Goal: Find contact information: Find contact information

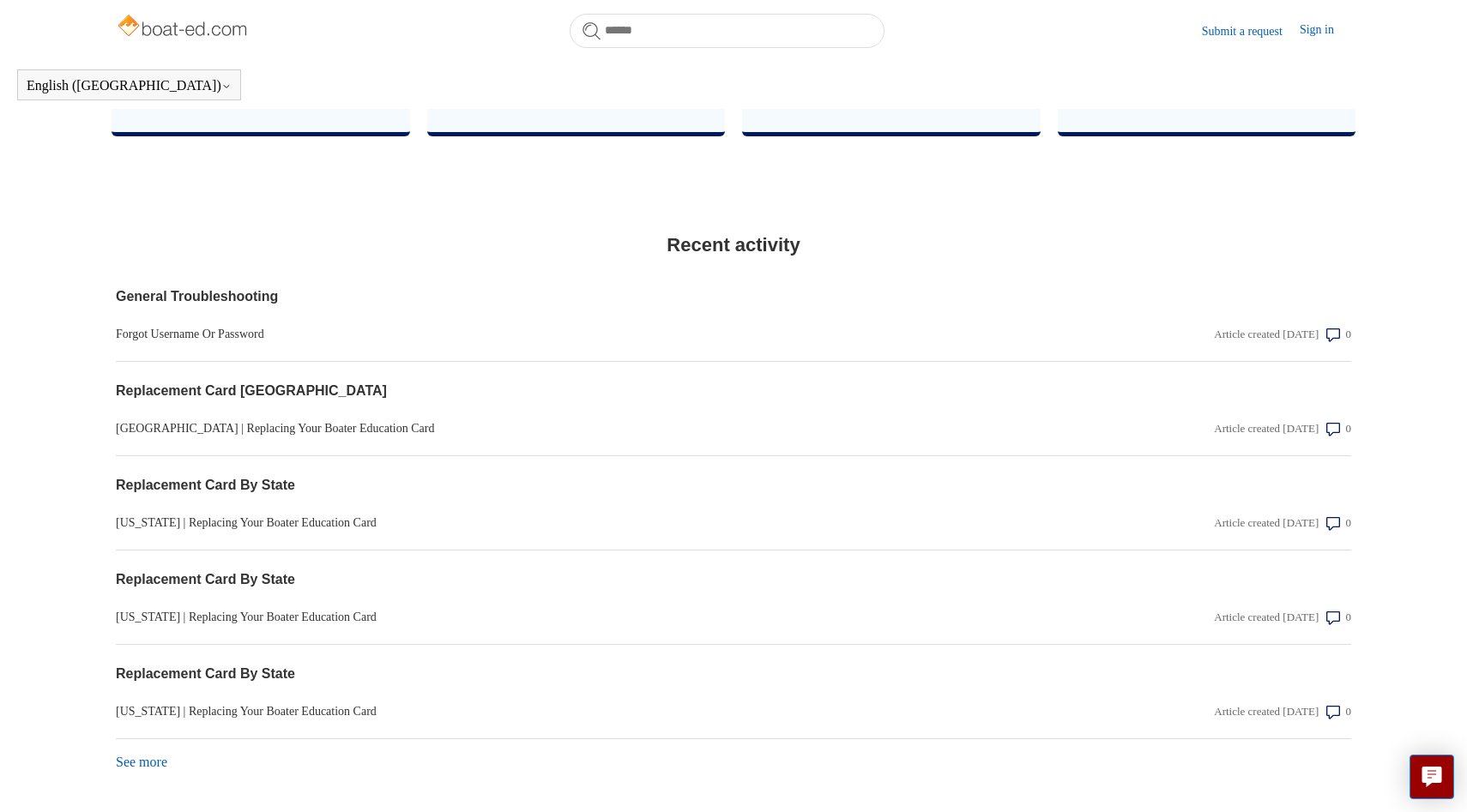
scroll to position [1303, 0]
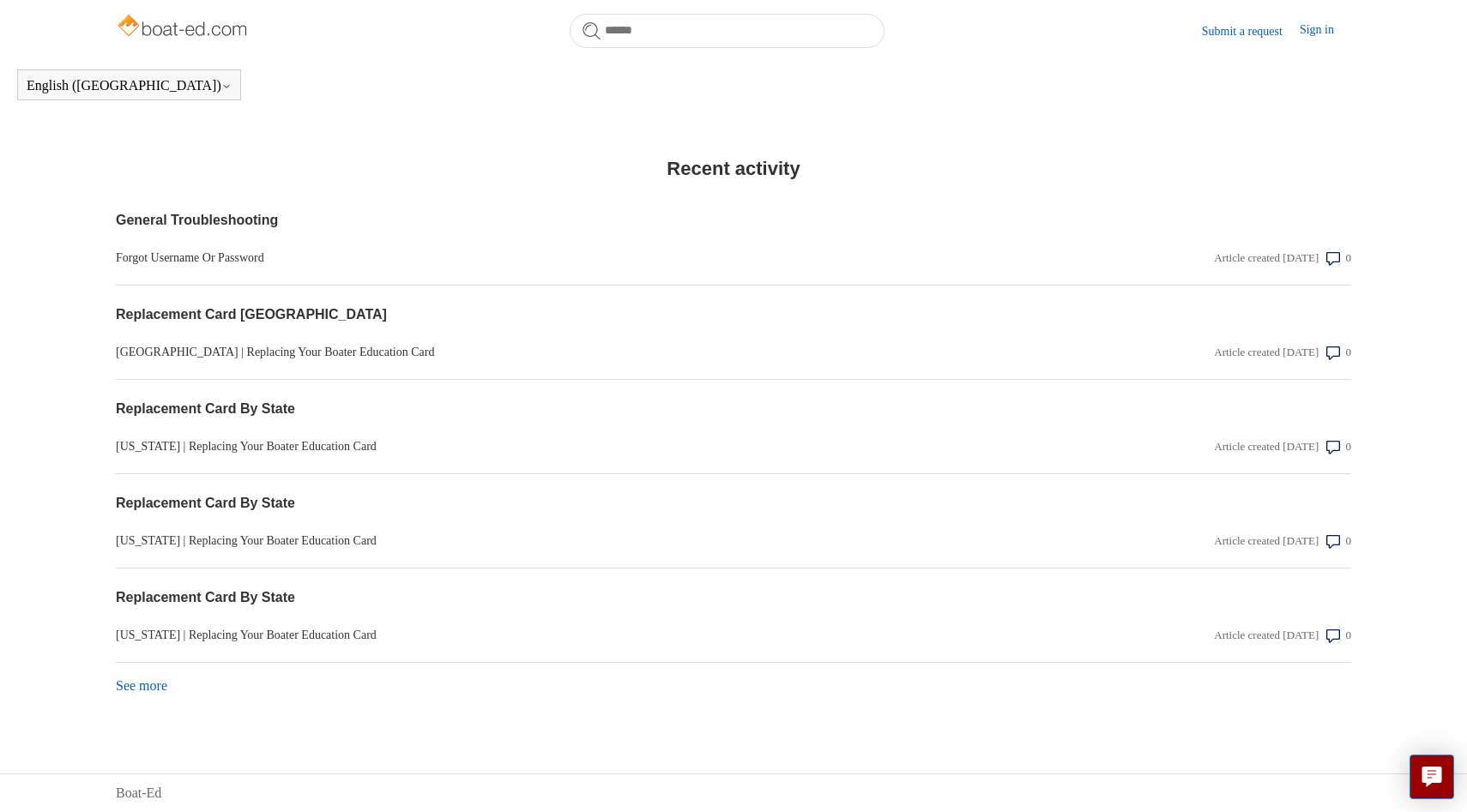
click at [153, 688] on link "See more items from recent activity" at bounding box center [141, 686] width 51 height 15
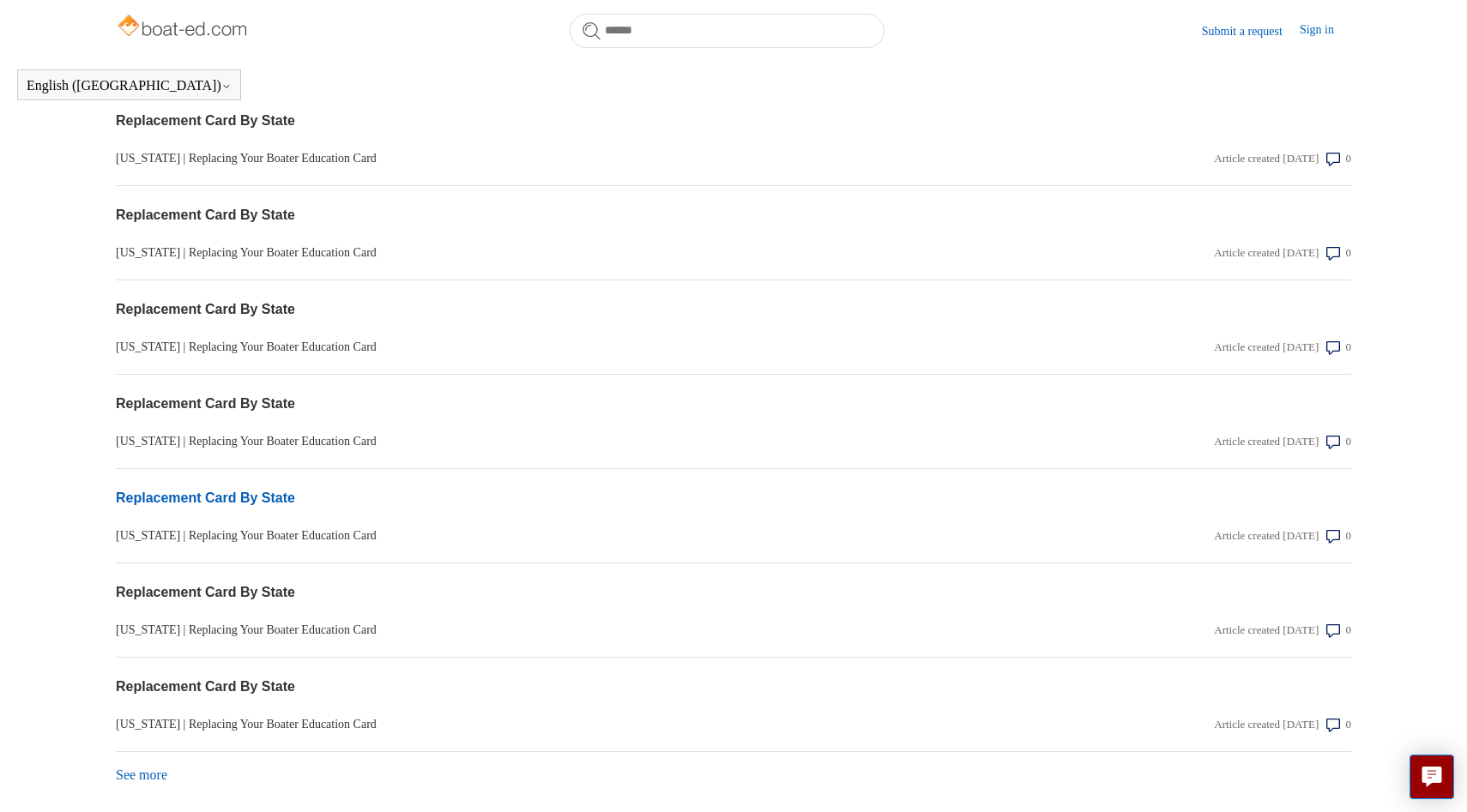
scroll to position [1775, 0]
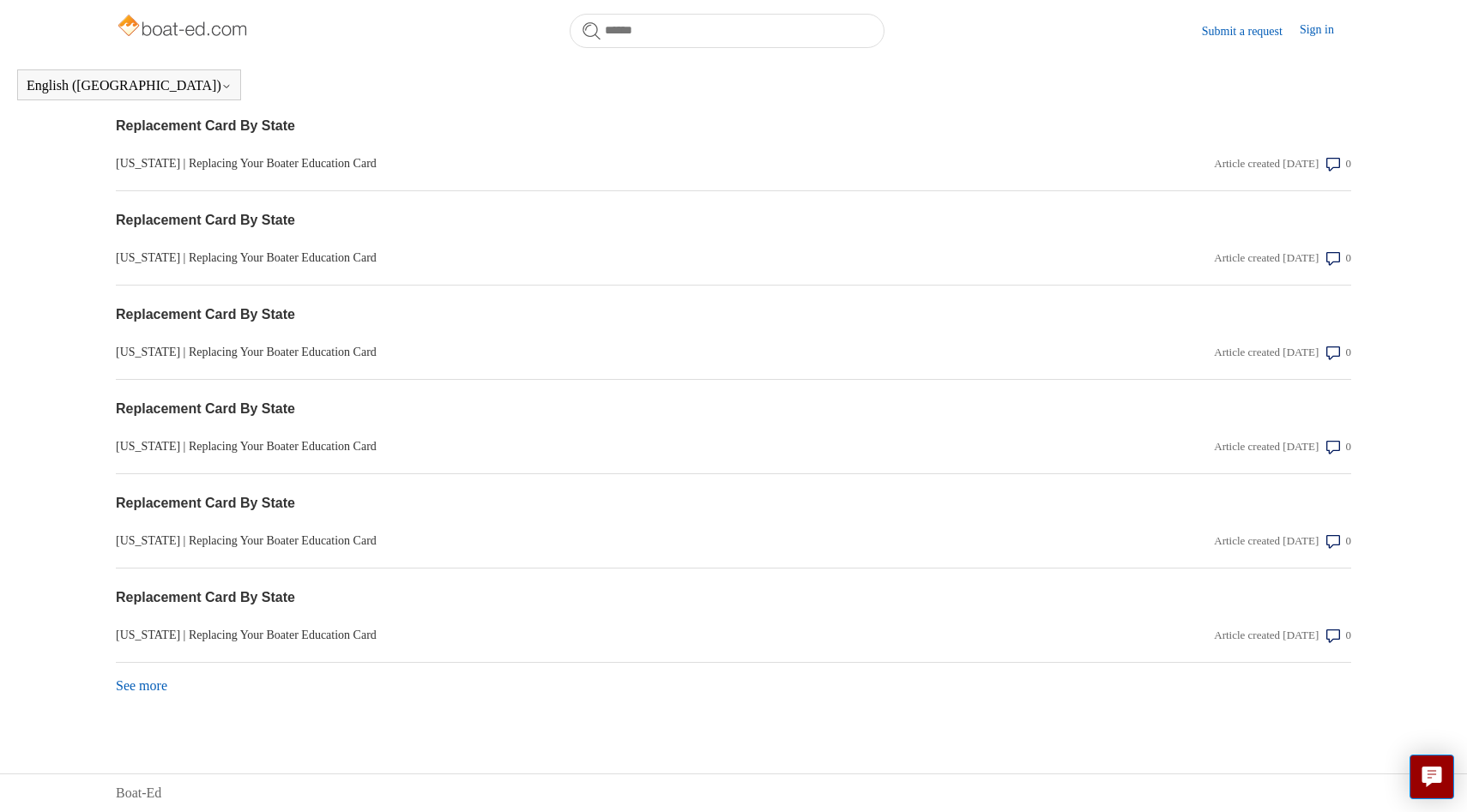
click at [142, 688] on link "See more items from recent activity" at bounding box center [141, 686] width 51 height 15
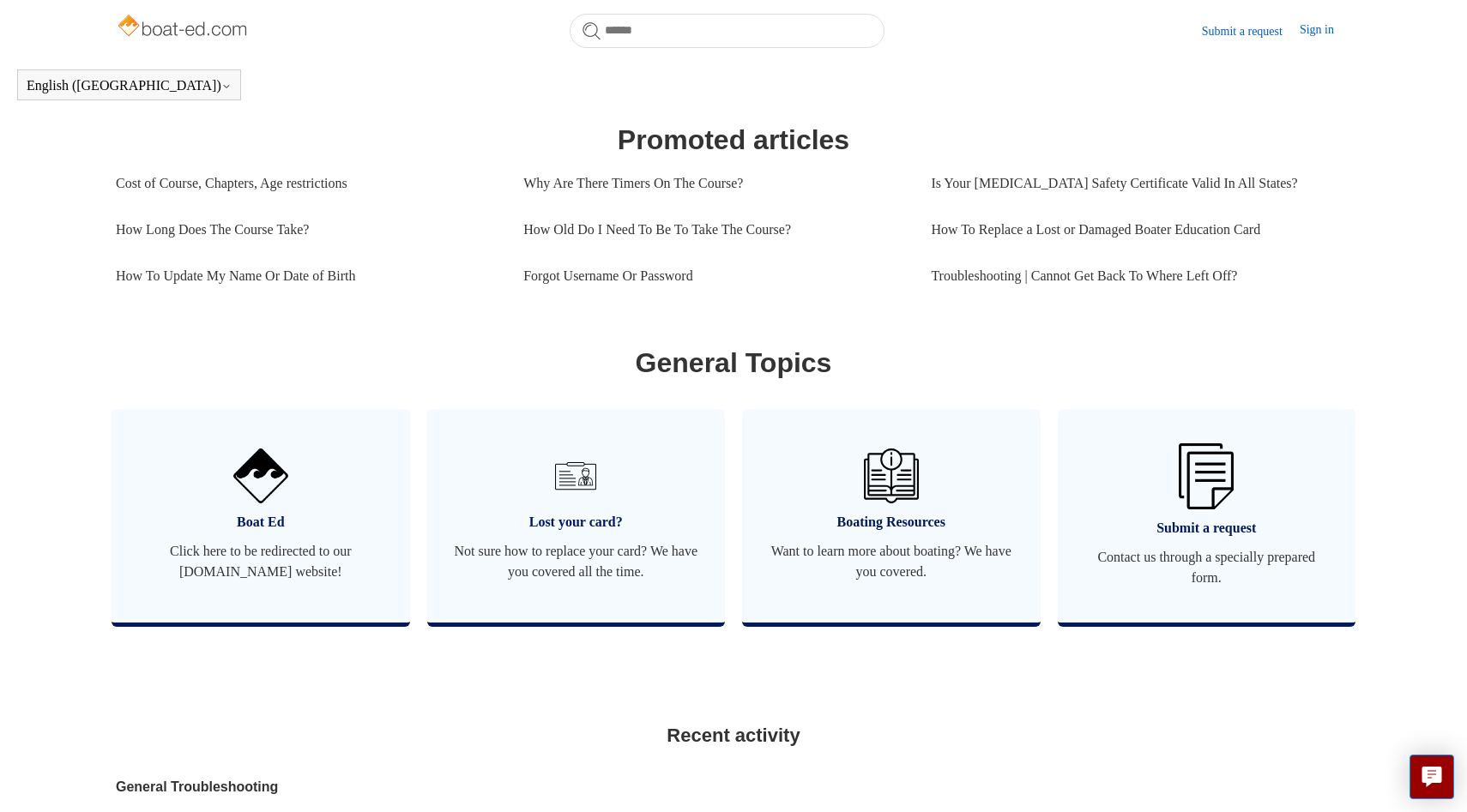
scroll to position [719, 0]
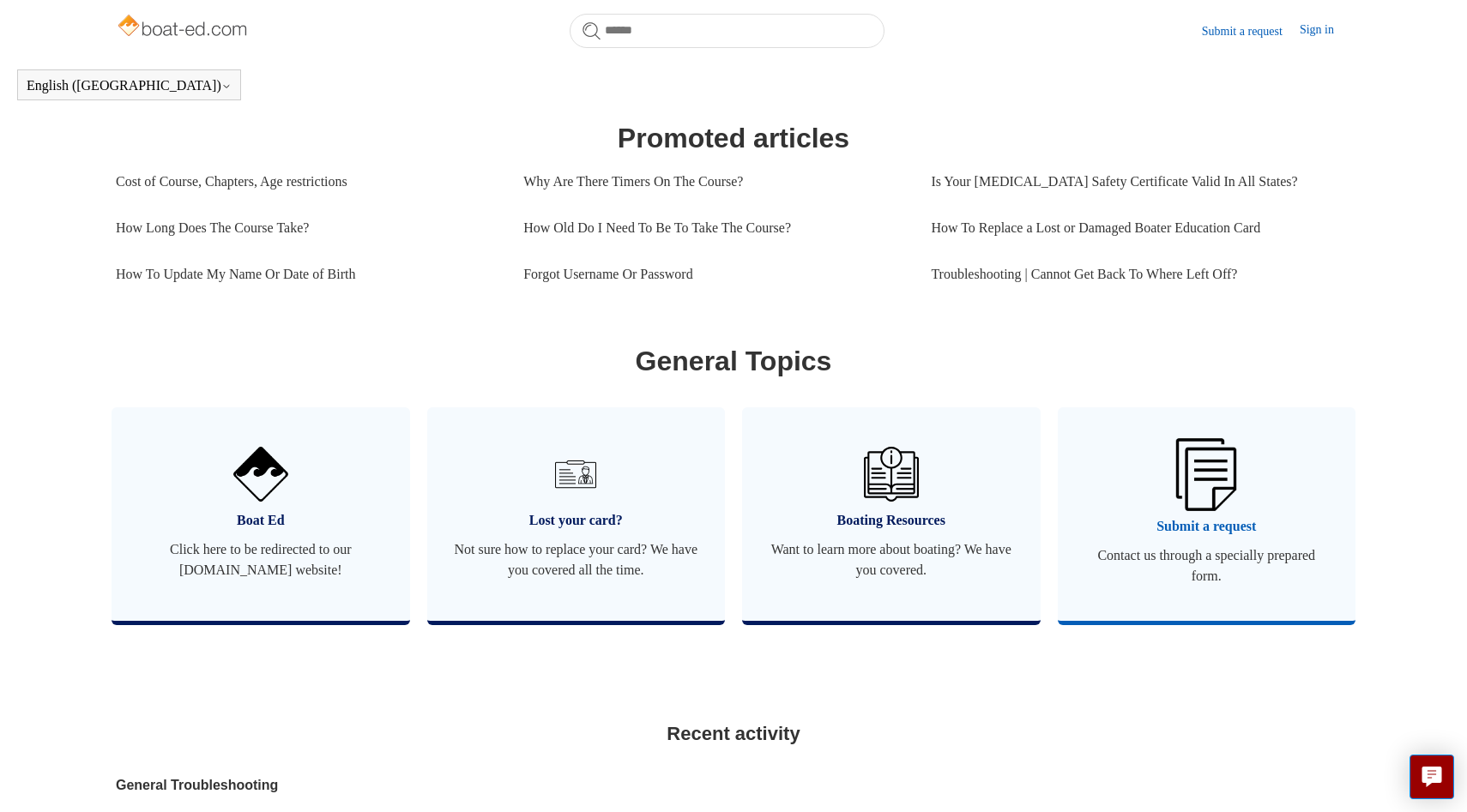
click at [1217, 537] on span "Submit a request" at bounding box center [1206, 527] width 247 height 21
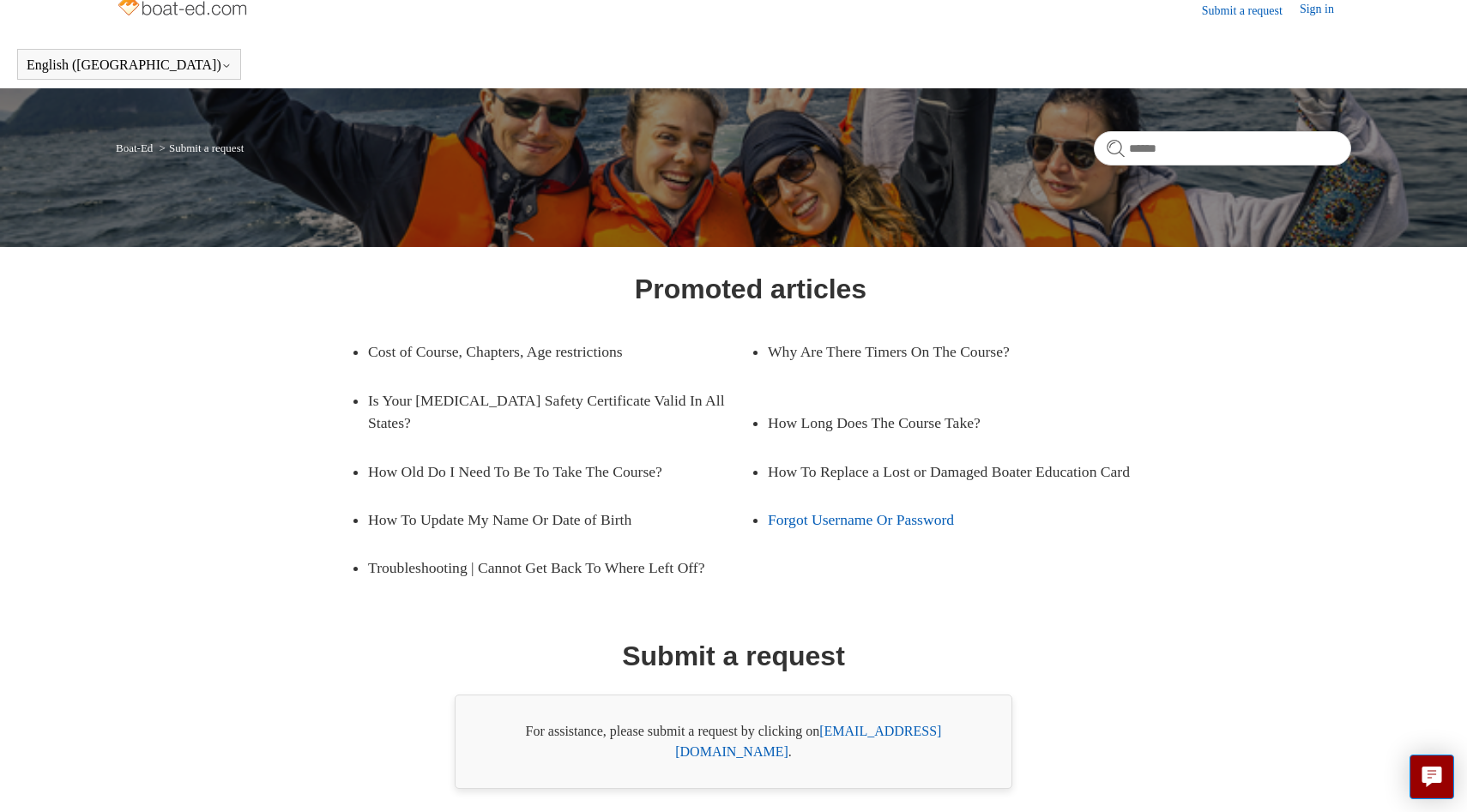
scroll to position [67, 0]
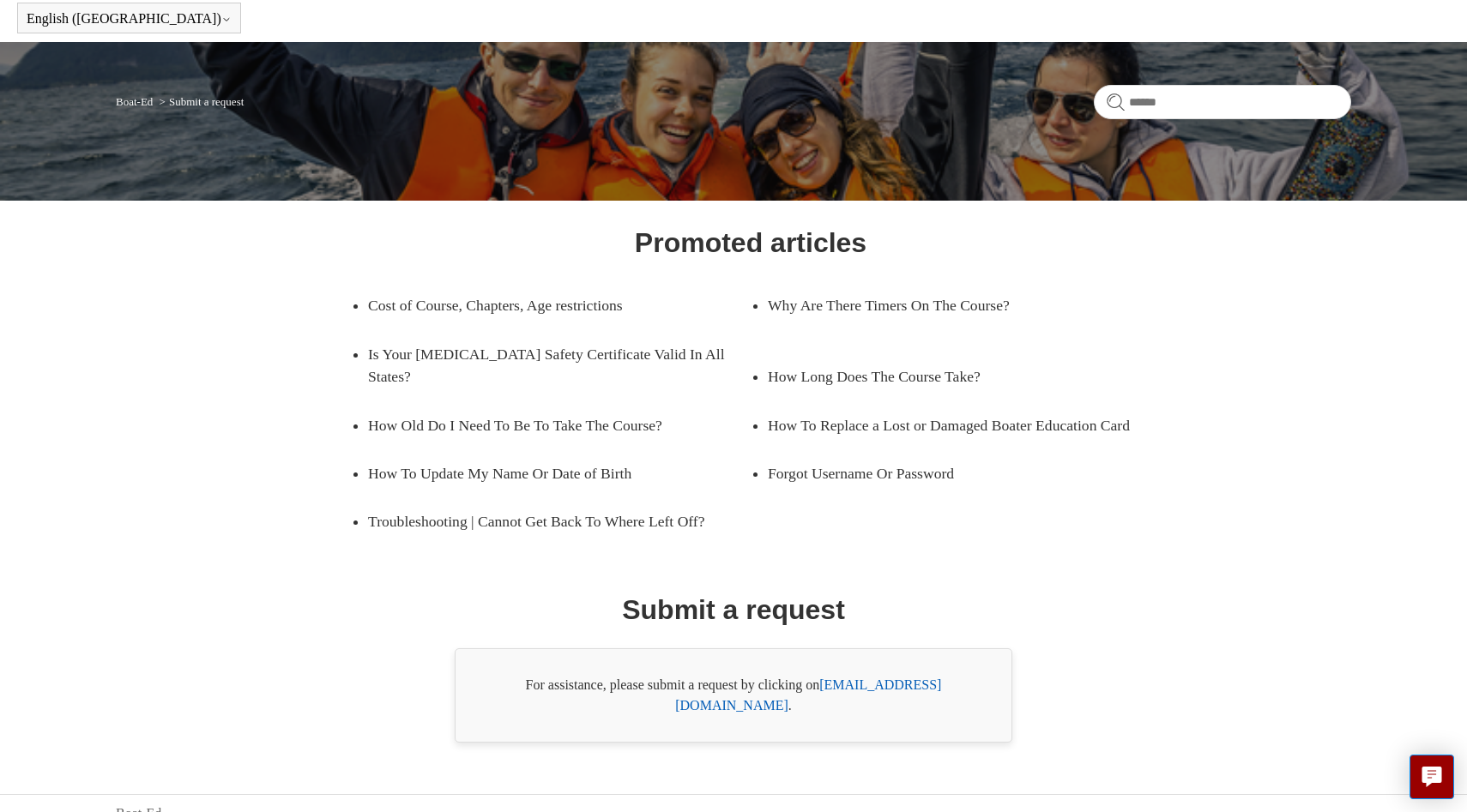
click at [904, 689] on link "support@boat-ed.com" at bounding box center [807, 695] width 266 height 36
drag, startPoint x: 823, startPoint y: 685, endPoint x: 990, endPoint y: 686, distance: 167.0
click at [990, 686] on div "For assistance, please submit a request by clicking on support@boat-ed.com ." at bounding box center [733, 695] width 558 height 94
copy div "support@boat-ed.com ."
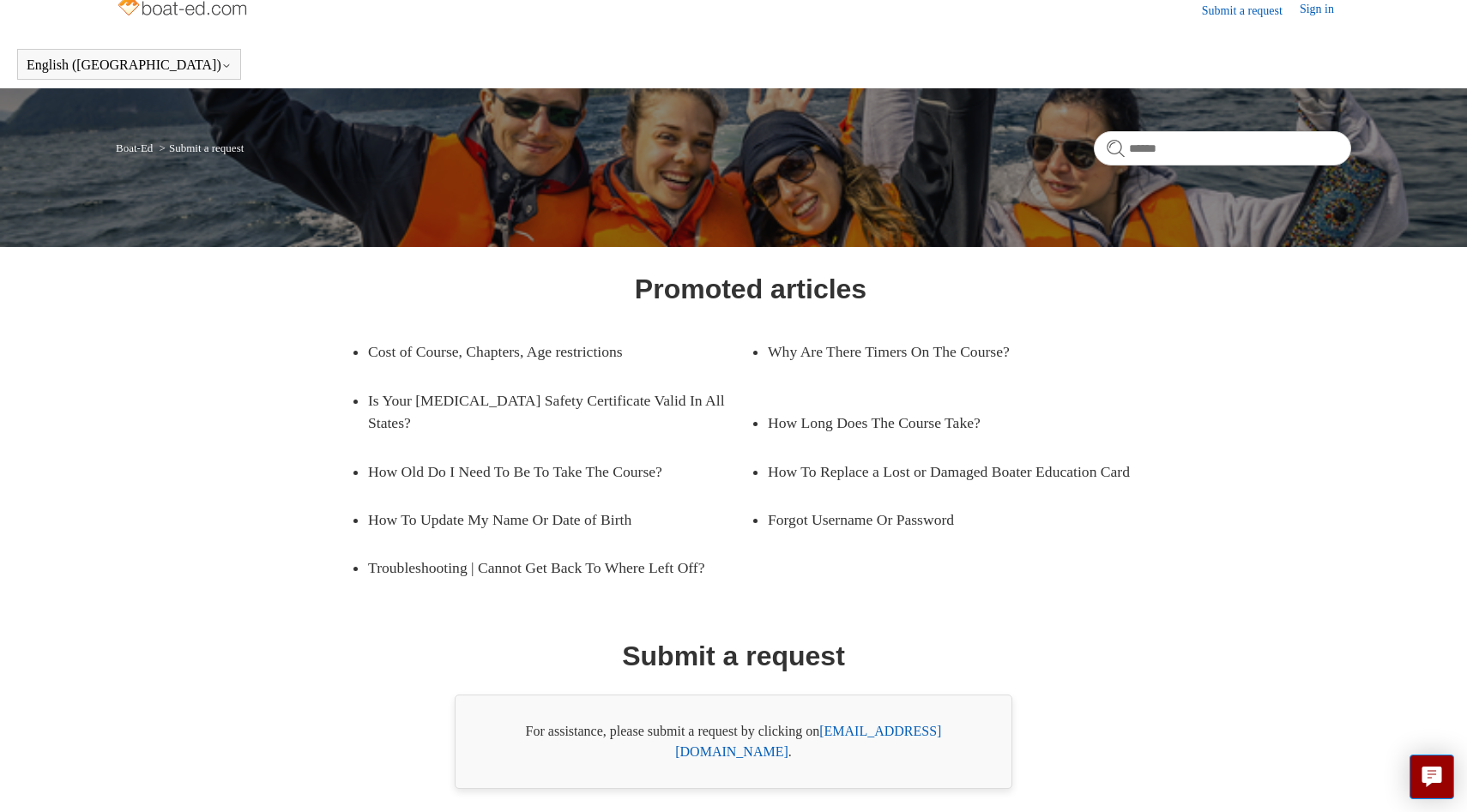
scroll to position [0, 0]
